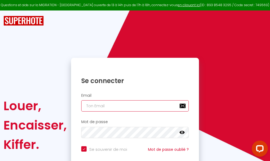
click at [142, 104] on input "email" at bounding box center [135, 105] width 108 height 11
type input "m"
checkbox input "true"
type input "ma"
checkbox input "true"
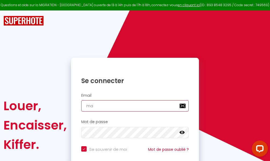
type input "mar"
checkbox input "true"
type input "marc"
checkbox input "true"
type input "marcd"
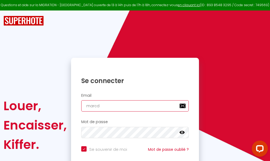
checkbox input "true"
type input "marcdp"
checkbox input "true"
type input "marcdpo"
checkbox input "true"
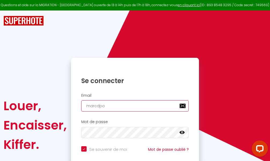
type input "marcdpoz"
checkbox input "true"
type input "marcdpoz."
checkbox input "true"
type input "marcdpoz.l"
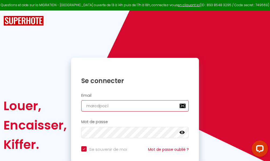
checkbox input "true"
type input "marcdpoz.lo"
checkbox input "true"
type input "marcdpoz.loc"
checkbox input "true"
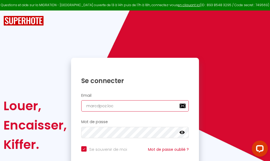
type input "marcdpoz.loca"
checkbox input "true"
type input "marcdpoz.locat"
checkbox input "true"
type input "marcdpoz.locati"
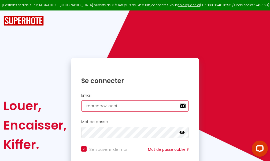
checkbox input "true"
type input "marcdpoz.locatio"
checkbox input "true"
type input "marcdpoz.location"
checkbox input "true"
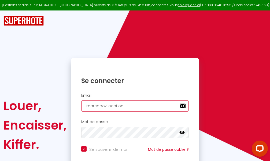
type input "marcdpoz.location@"
checkbox input "true"
type input "marcdpoz.location@g"
checkbox input "true"
type input "marcdpoz.location@gm"
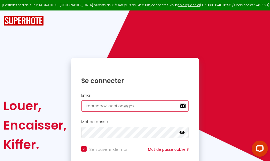
checkbox input "true"
type input "marcdpoz.location@gma"
checkbox input "true"
type input "marcdpoz.location@gmai"
checkbox input "true"
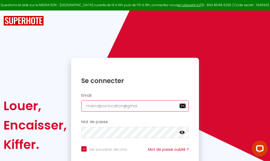
type input "[EMAIL_ADDRESS]"
checkbox input "true"
type input "[EMAIL_ADDRESS]."
checkbox input "true"
type input "marcdpoz.location@gmail.c"
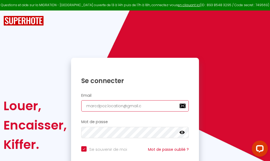
checkbox input "true"
type input "[EMAIL_ADDRESS][DOMAIN_NAME]"
checkbox input "true"
type input "[EMAIL_ADDRESS][DOMAIN_NAME]"
checkbox input "true"
